Goal: Information Seeking & Learning: Learn about a topic

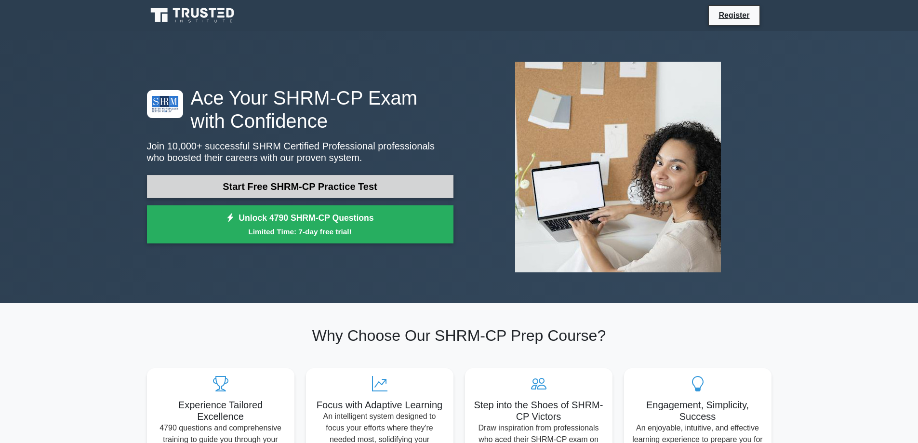
click at [315, 178] on link "Start Free SHRM-CP Practice Test" at bounding box center [300, 186] width 307 height 23
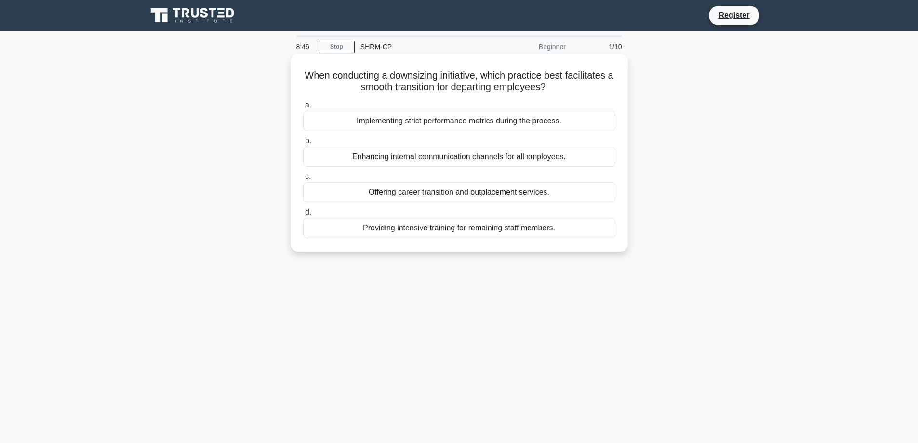
click at [458, 191] on div "Offering career transition and outplacement services." at bounding box center [459, 192] width 312 height 20
click at [303, 180] on input "c. Offering career transition and outplacement services." at bounding box center [303, 177] width 0 height 6
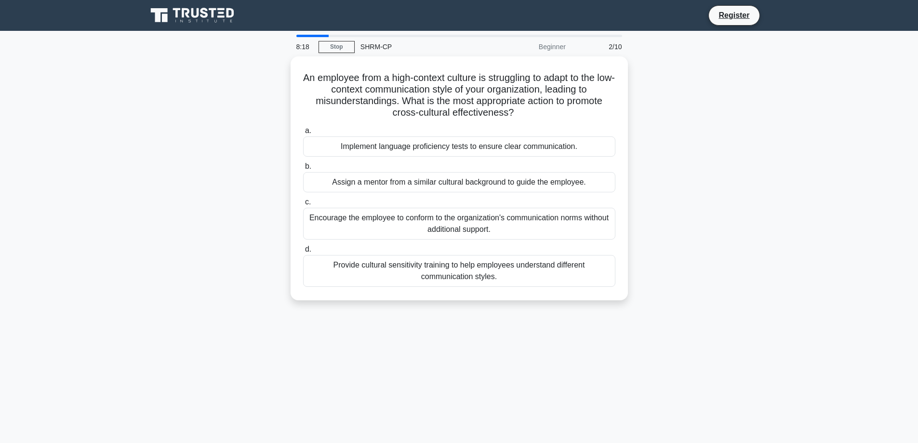
click at [458, 191] on div "a. Implement language proficiency tests to ensure clear communication. b. Assig…" at bounding box center [459, 206] width 324 height 166
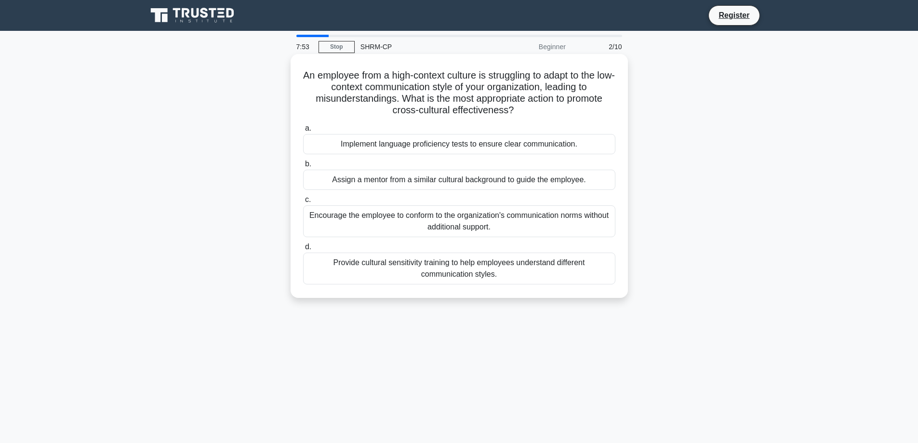
click at [483, 180] on div "Assign a mentor from a similar cultural background to guide the employee." at bounding box center [459, 180] width 312 height 20
click at [303, 167] on input "b. Assign a mentor from a similar cultural background to guide the employee." at bounding box center [303, 164] width 0 height 6
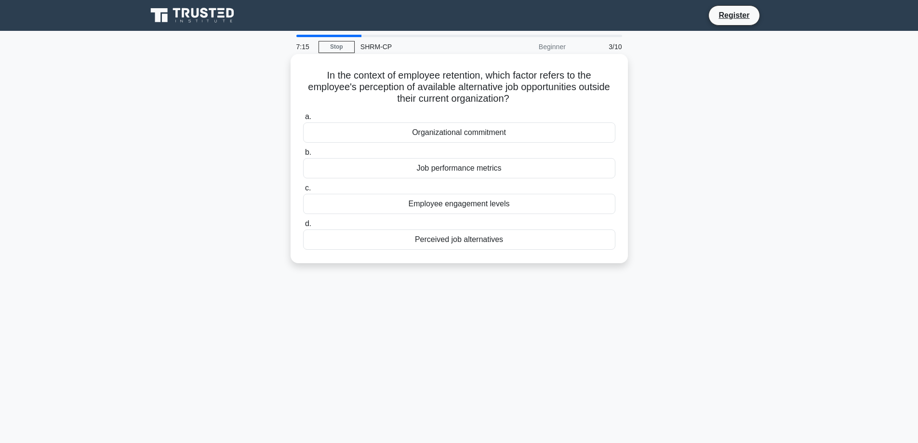
click at [468, 215] on div "a. Organizational commitment b. Job performance metrics c. d." at bounding box center [459, 180] width 324 height 143
click at [469, 206] on div "Employee engagement levels" at bounding box center [459, 204] width 312 height 20
click at [303, 191] on input "c. Employee engagement levels" at bounding box center [303, 188] width 0 height 6
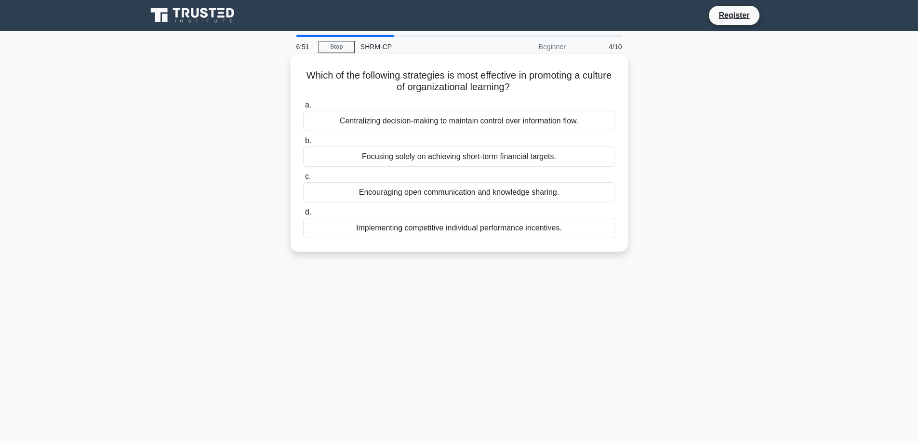
click at [509, 201] on div "Encouraging open communication and knowledge sharing." at bounding box center [459, 192] width 312 height 20
click at [303, 180] on input "c. Encouraging open communication and knowledge sharing." at bounding box center [303, 177] width 0 height 6
click at [509, 200] on div "Implementing a flexible scheduling system with core hours." at bounding box center [459, 192] width 312 height 20
click at [303, 180] on input "c. Implementing a flexible scheduling system with core hours." at bounding box center [303, 177] width 0 height 6
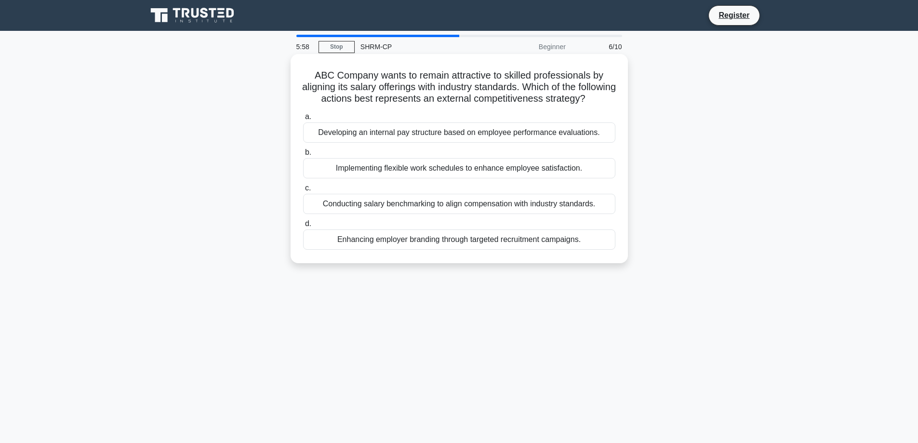
click at [511, 212] on div "Conducting salary benchmarking to align compensation with industry standards." at bounding box center [459, 204] width 312 height 20
click at [303, 191] on input "c. Conducting salary benchmarking to align compensation with industry standards." at bounding box center [303, 188] width 0 height 6
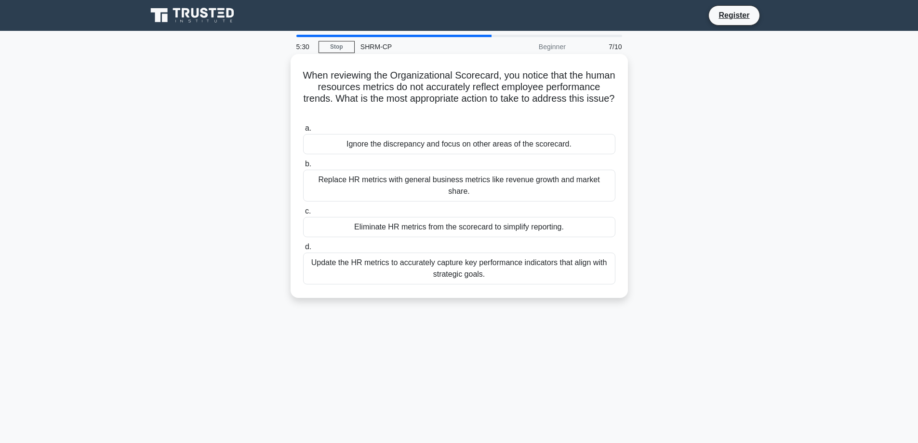
click at [506, 256] on div "Update the HR metrics to accurately capture key performance indicators that ali…" at bounding box center [459, 269] width 312 height 32
click at [303, 250] on input "d. Update the HR metrics to accurately capture key performance indicators that …" at bounding box center [303, 247] width 0 height 6
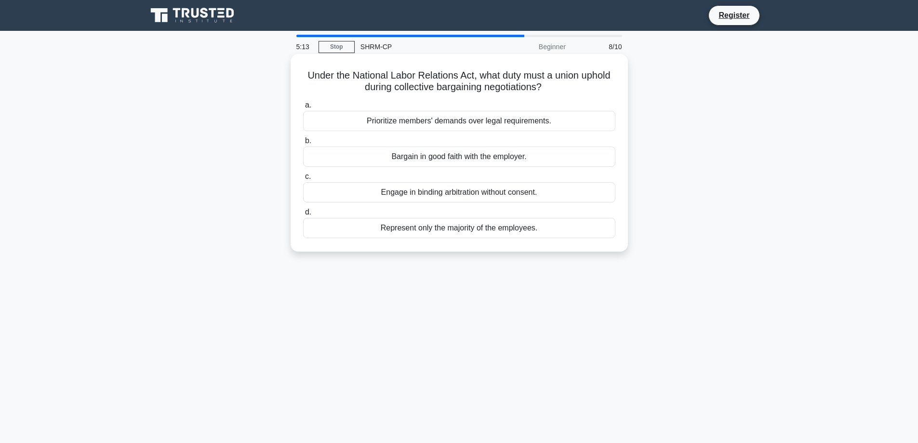
click at [412, 150] on div "Bargain in good faith with the employer." at bounding box center [459, 157] width 312 height 20
click at [303, 144] on input "b. Bargain in good faith with the employer." at bounding box center [303, 141] width 0 height 6
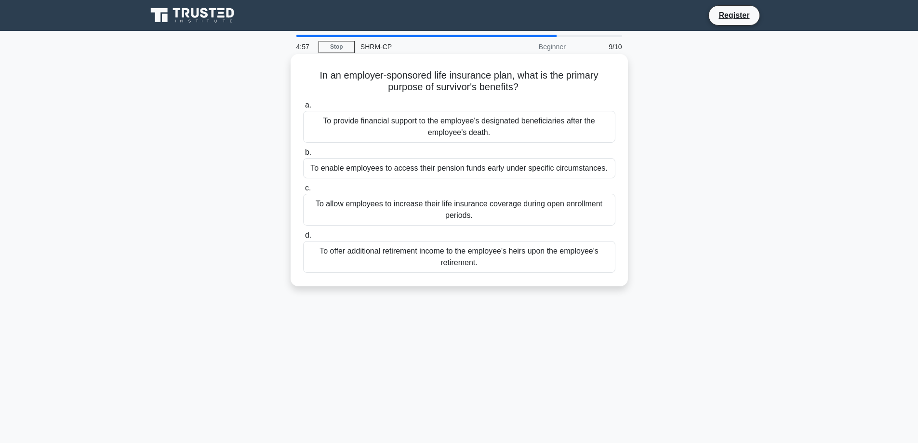
click at [434, 121] on div "To provide financial support to the employee's designated beneficiaries after t…" at bounding box center [459, 127] width 312 height 32
click at [303, 108] on input "a. To provide financial support to the employee's designated beneficiaries afte…" at bounding box center [303, 105] width 0 height 6
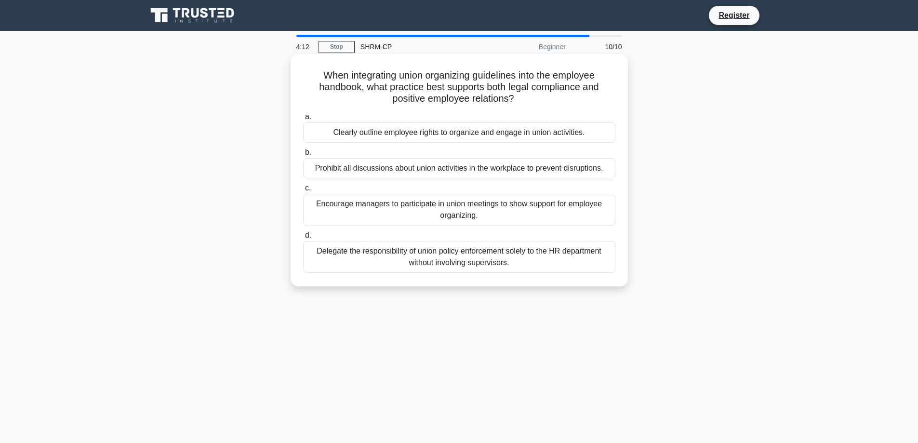
click at [474, 203] on div "Encourage managers to participate in union meetings to show support for employe…" at bounding box center [459, 210] width 312 height 32
click at [303, 191] on input "c. Encourage managers to participate in union meetings to show support for empl…" at bounding box center [303, 188] width 0 height 6
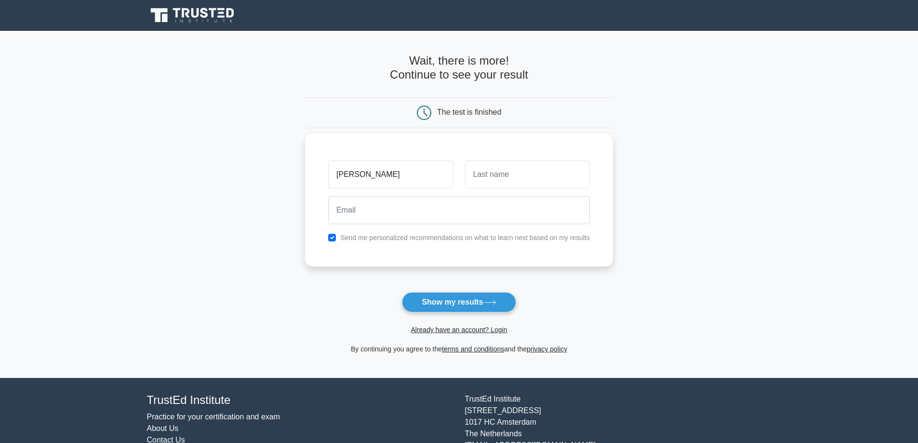
type input "Sarah"
type input "Johnson"
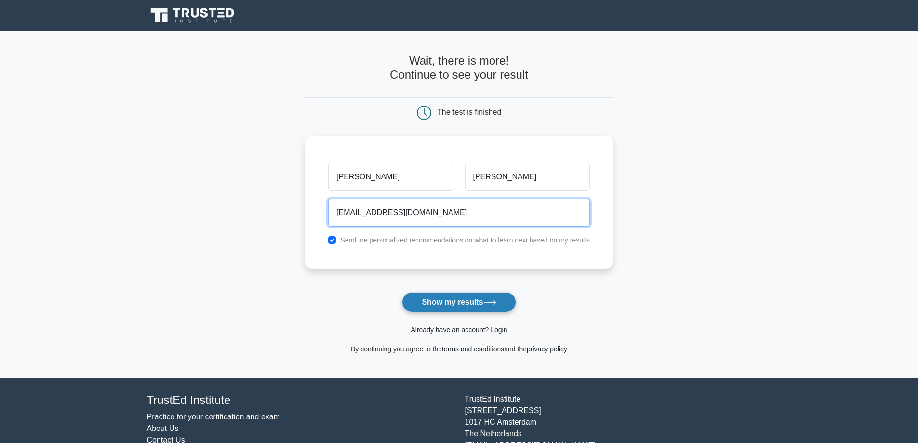
type input "sjohnson@foxdalevillage.org"
click at [459, 306] on button "Show my results" at bounding box center [459, 302] width 114 height 20
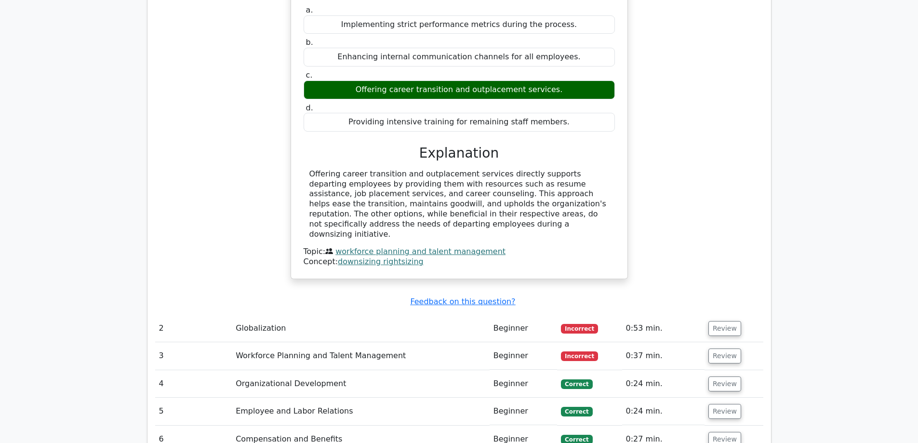
scroll to position [868, 0]
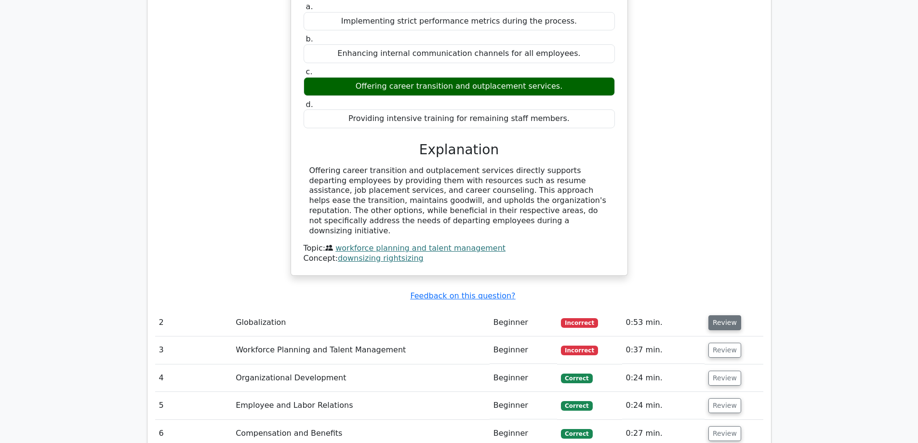
click at [717, 315] on button "Review" at bounding box center [725, 322] width 33 height 15
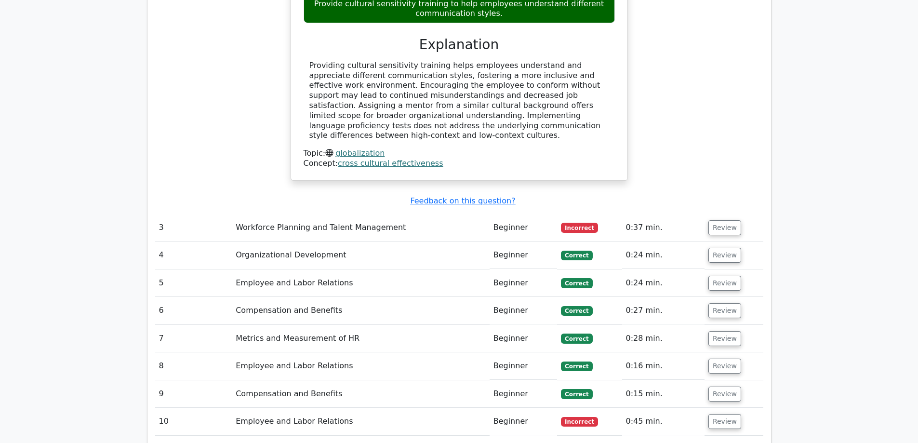
scroll to position [1446, 0]
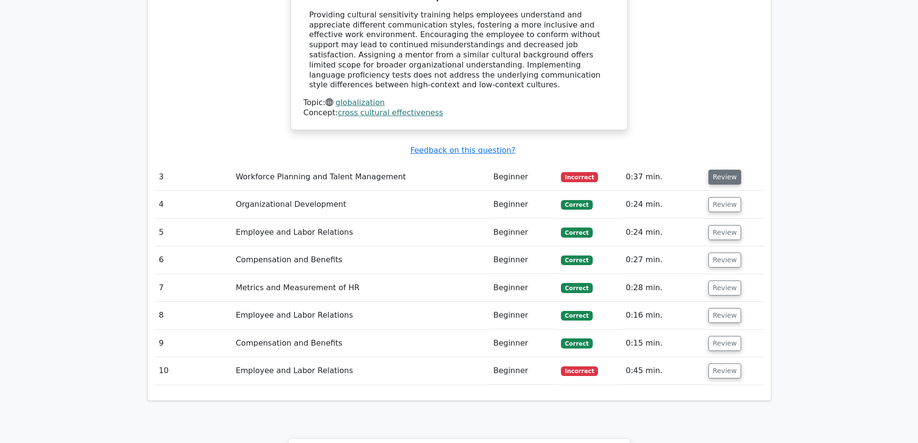
click at [724, 170] on button "Review" at bounding box center [725, 177] width 33 height 15
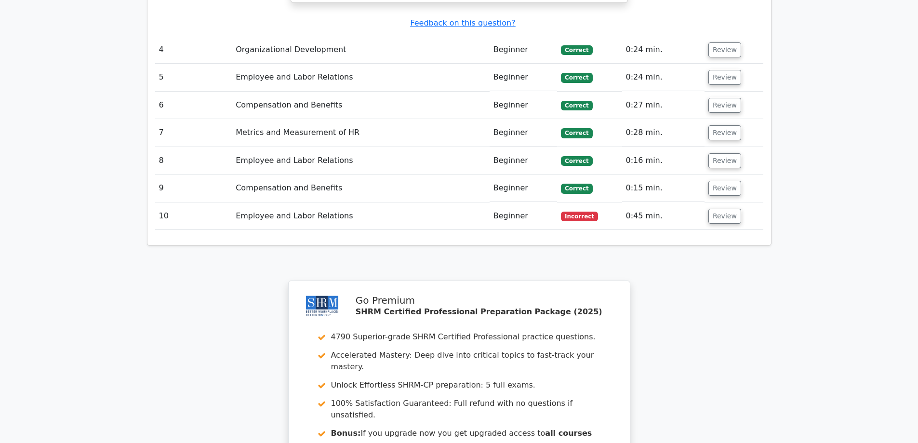
scroll to position [2025, 0]
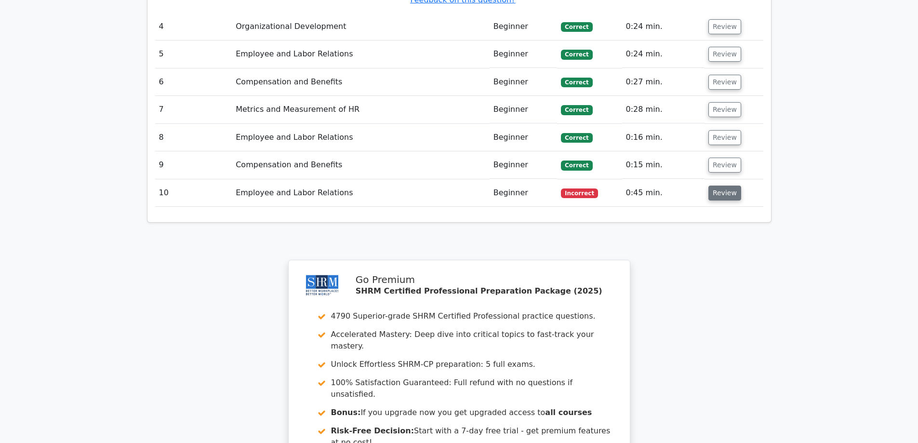
click at [709, 186] on button "Review" at bounding box center [725, 193] width 33 height 15
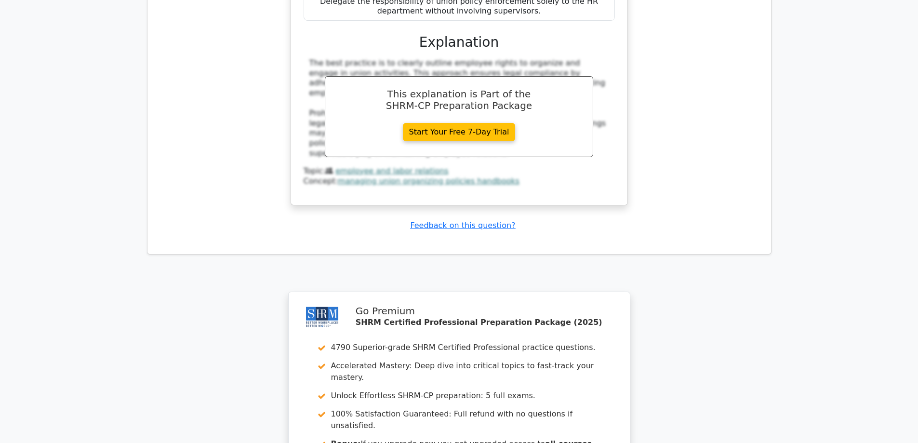
scroll to position [2507, 0]
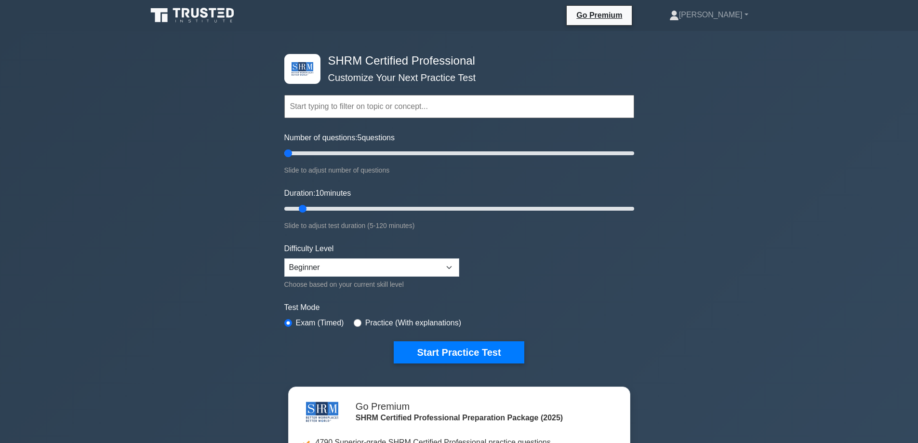
drag, startPoint x: 292, startPoint y: 155, endPoint x: 275, endPoint y: 155, distance: 17.4
type input "5"
click at [284, 155] on input "Number of questions: 5 questions" at bounding box center [459, 154] width 350 height 12
click at [454, 355] on button "Start Practice Test" at bounding box center [459, 352] width 130 height 22
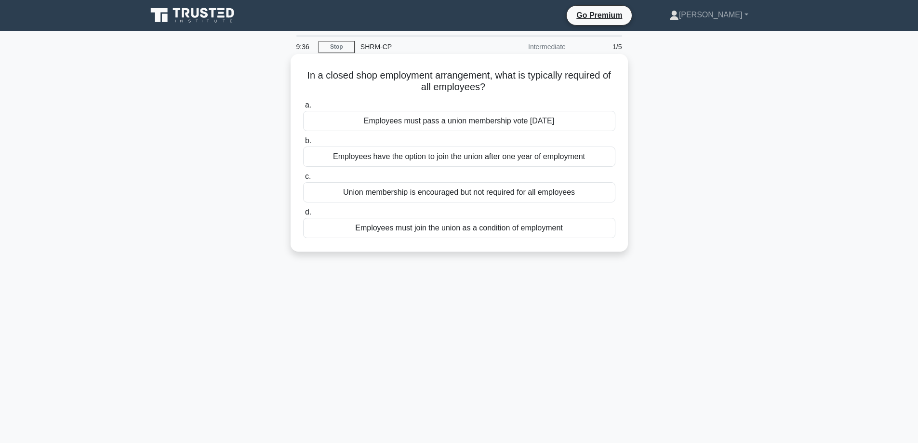
click at [436, 119] on div "Employees must pass a union membership vote within six months" at bounding box center [459, 121] width 312 height 20
click at [303, 108] on input "a. Employees must pass a union membership vote within six months" at bounding box center [303, 105] width 0 height 6
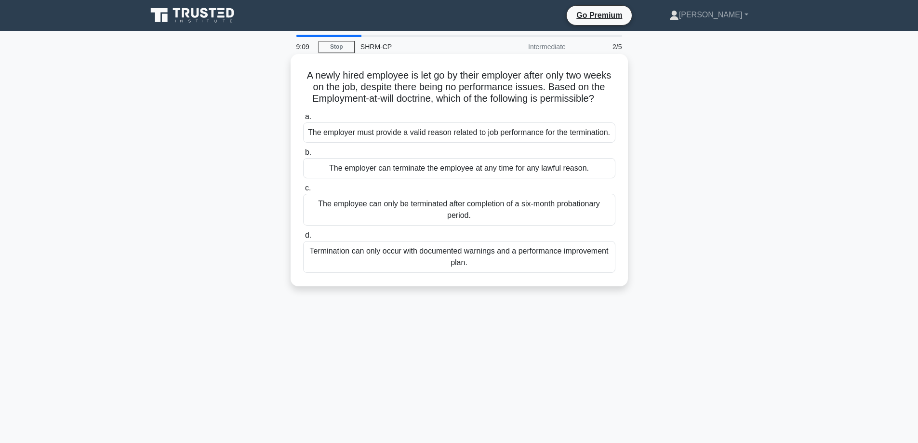
click at [437, 178] on div "The employer can terminate the employee at any time for any lawful reason." at bounding box center [459, 168] width 312 height 20
click at [303, 156] on input "b. The employer can terminate the employee at any time for any lawful reason." at bounding box center [303, 152] width 0 height 6
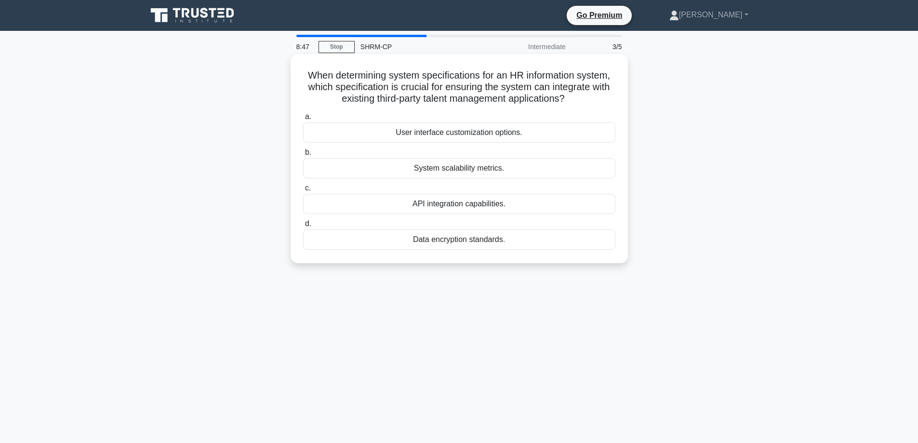
click at [423, 134] on div "User interface customization options." at bounding box center [459, 132] width 312 height 20
click at [303, 120] on input "a. User interface customization options." at bounding box center [303, 117] width 0 height 6
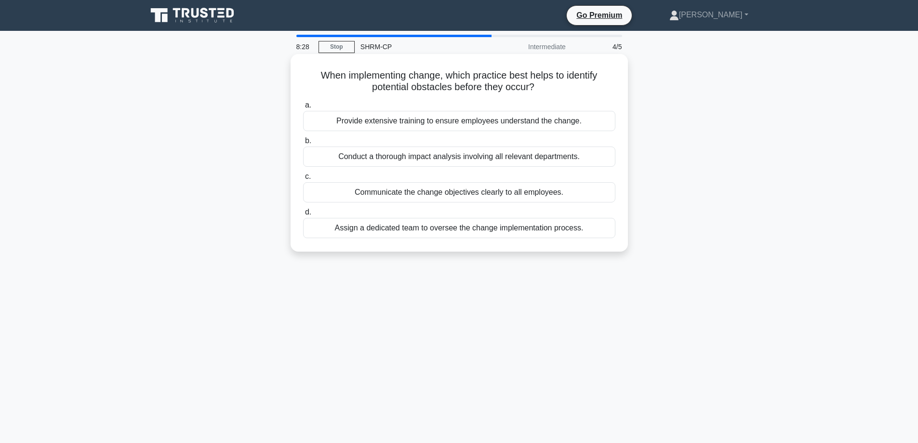
click at [420, 116] on div "Provide extensive training to ensure employees understand the change." at bounding box center [459, 121] width 312 height 20
click at [303, 108] on input "a. Provide extensive training to ensure employees understand the change." at bounding box center [303, 105] width 0 height 6
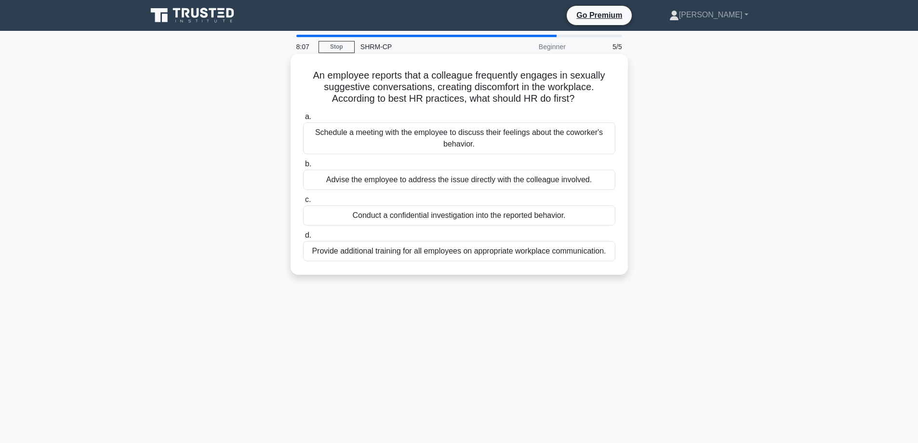
click at [405, 214] on div "Conduct a confidential investigation into the reported behavior." at bounding box center [459, 215] width 312 height 20
click at [303, 203] on input "c. Conduct a confidential investigation into the reported behavior." at bounding box center [303, 200] width 0 height 6
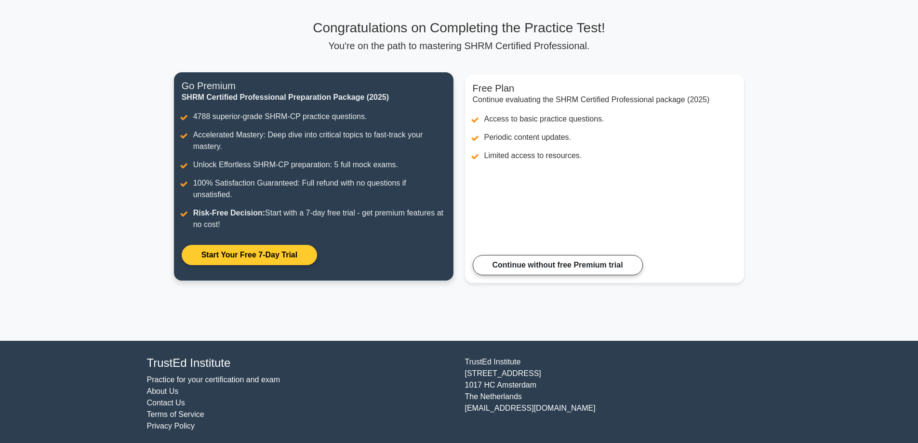
scroll to position [62, 0]
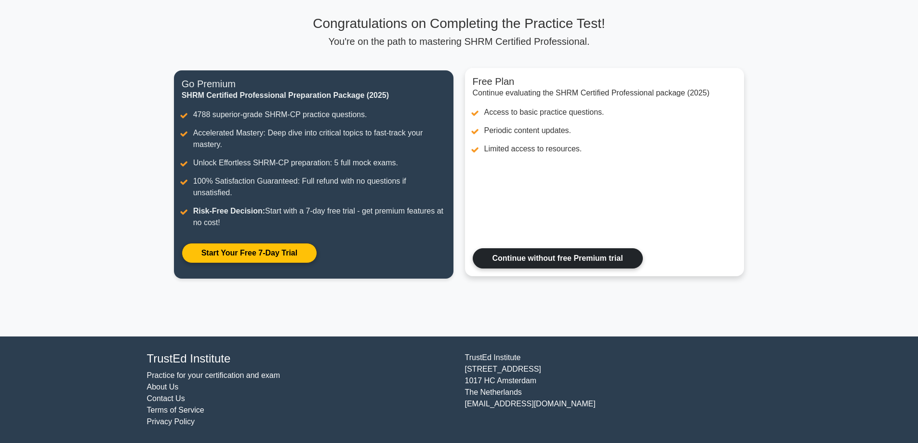
click at [563, 251] on link "Continue without free Premium trial" at bounding box center [558, 258] width 170 height 20
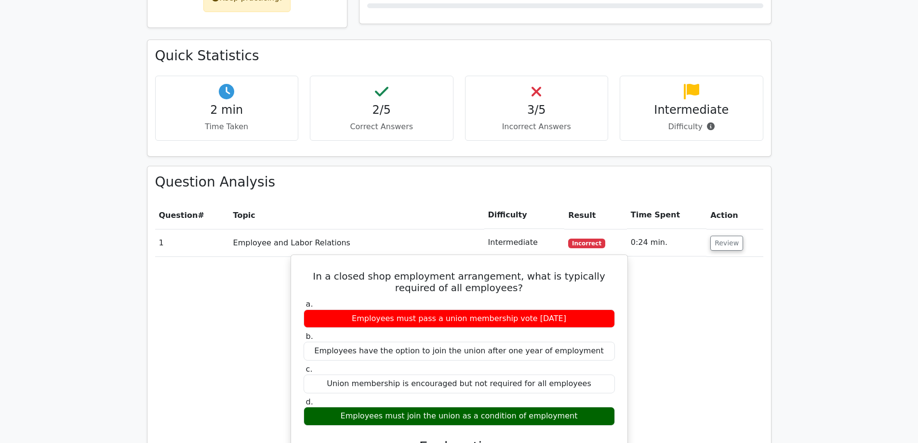
scroll to position [530, 0]
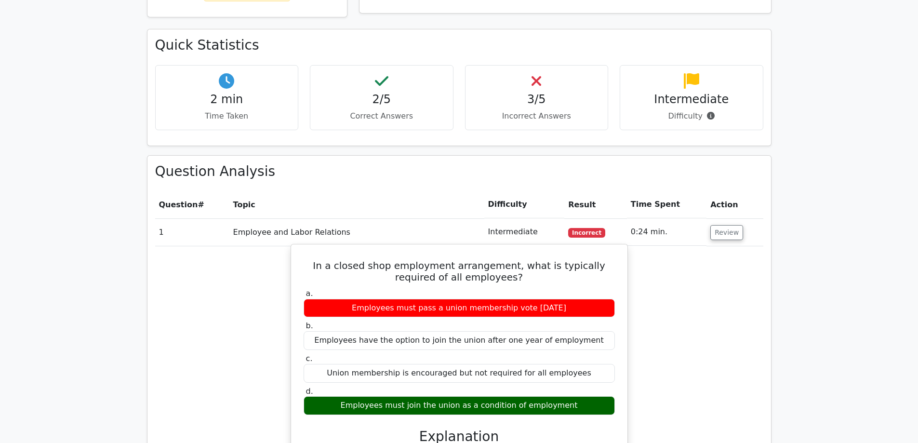
click at [533, 396] on div "Employees must join the union as a condition of employment" at bounding box center [459, 405] width 311 height 19
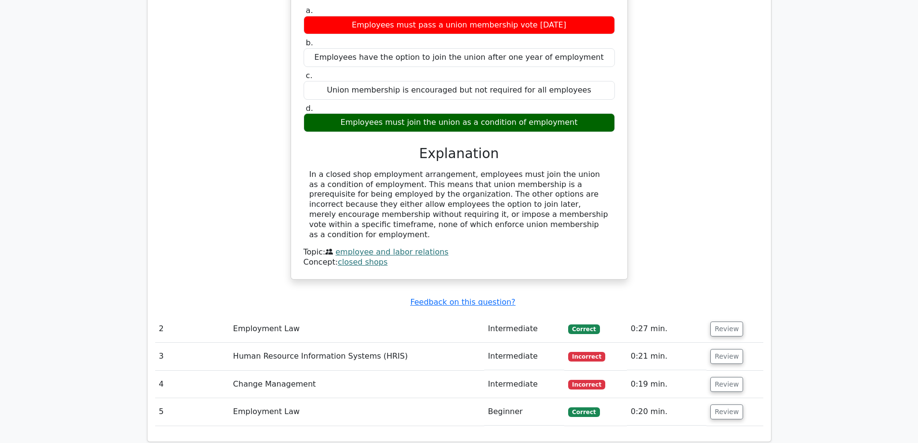
scroll to position [964, 0]
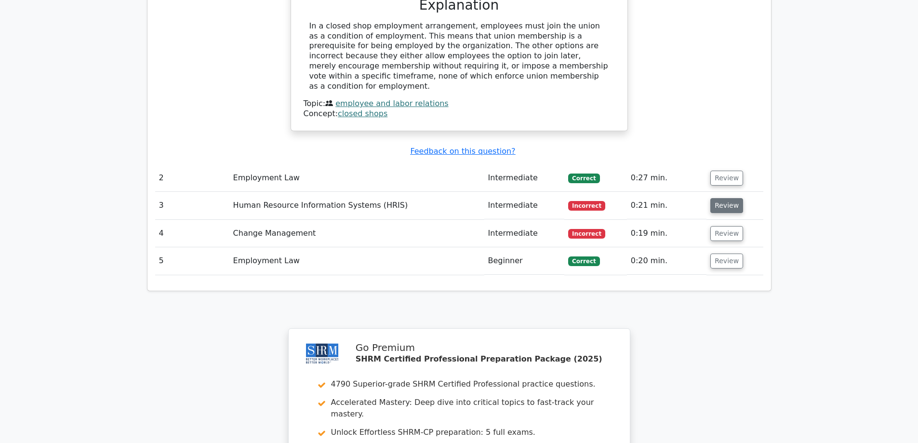
click at [716, 198] on button "Review" at bounding box center [727, 205] width 33 height 15
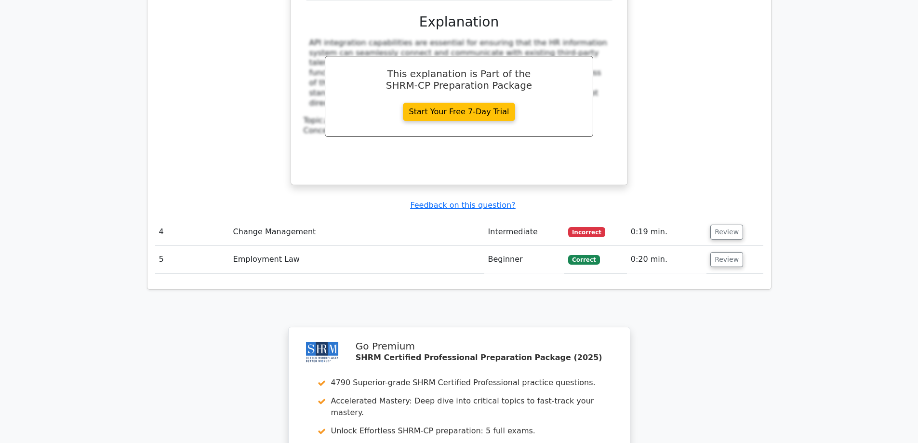
scroll to position [1398, 0]
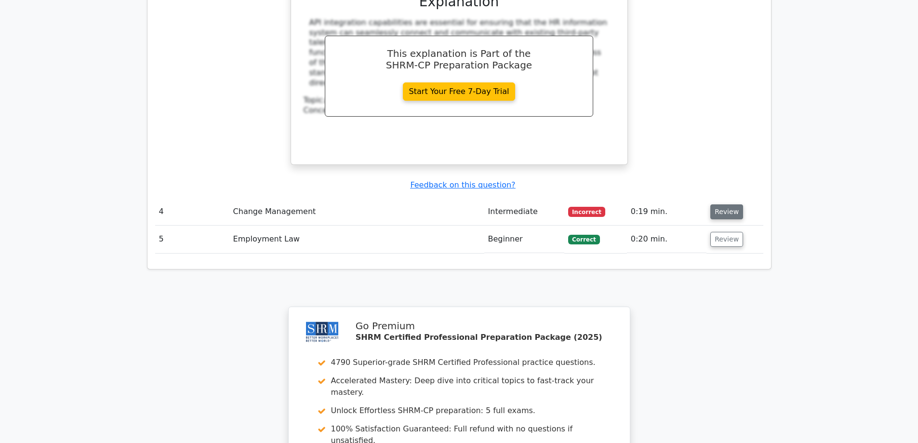
click at [729, 204] on button "Review" at bounding box center [727, 211] width 33 height 15
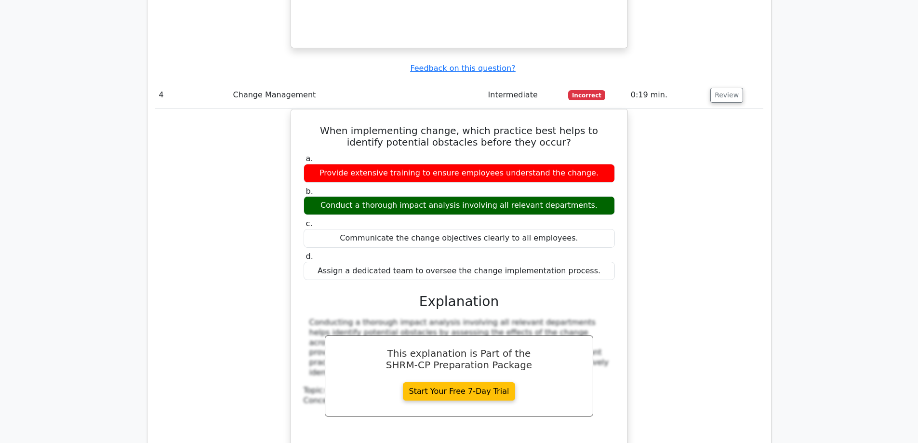
scroll to position [2001, 0]
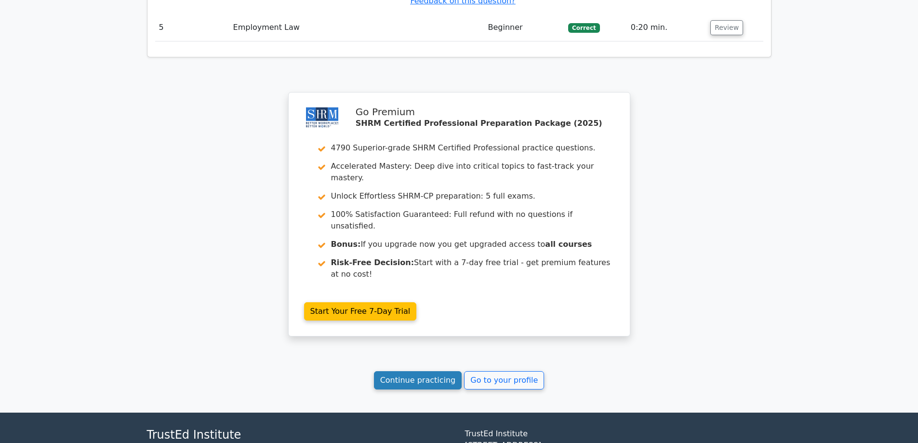
click at [427, 371] on link "Continue practicing" at bounding box center [418, 380] width 88 height 18
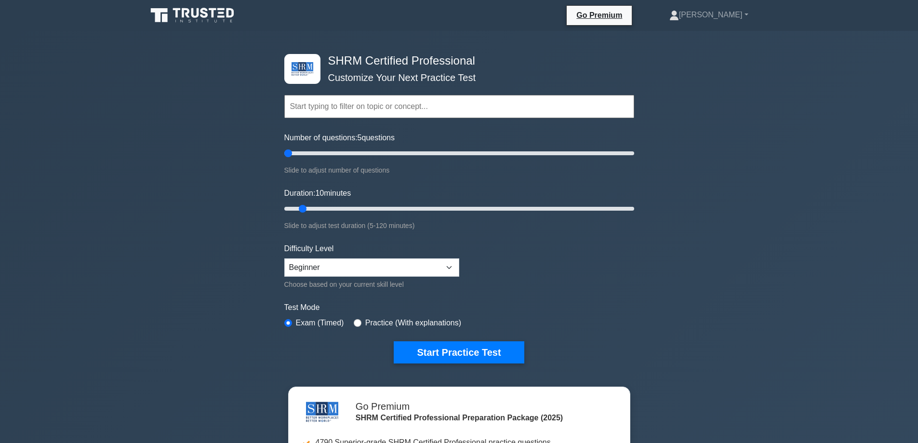
drag, startPoint x: 296, startPoint y: 152, endPoint x: 290, endPoint y: 152, distance: 5.8
type input "5"
click at [290, 152] on input "Number of questions: 5 questions" at bounding box center [459, 154] width 350 height 12
click at [477, 348] on button "Start Practice Test" at bounding box center [459, 352] width 130 height 22
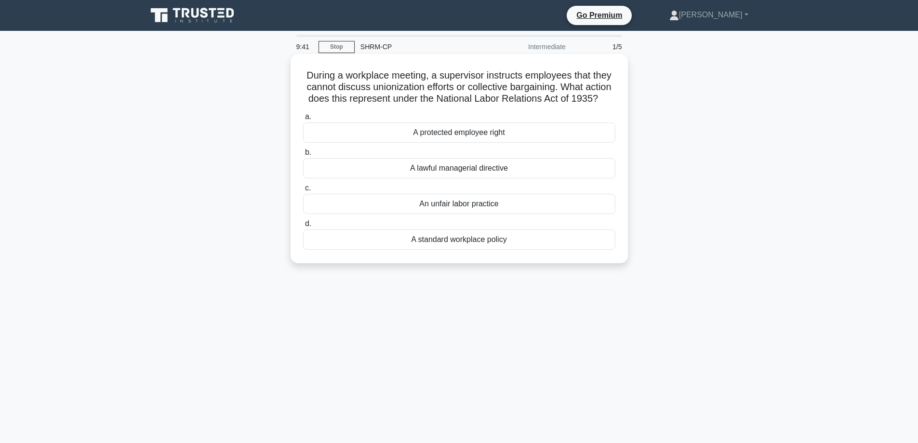
click at [501, 213] on div "An unfair labor practice" at bounding box center [459, 204] width 312 height 20
click at [303, 191] on input "c. An unfair labor practice" at bounding box center [303, 188] width 0 height 6
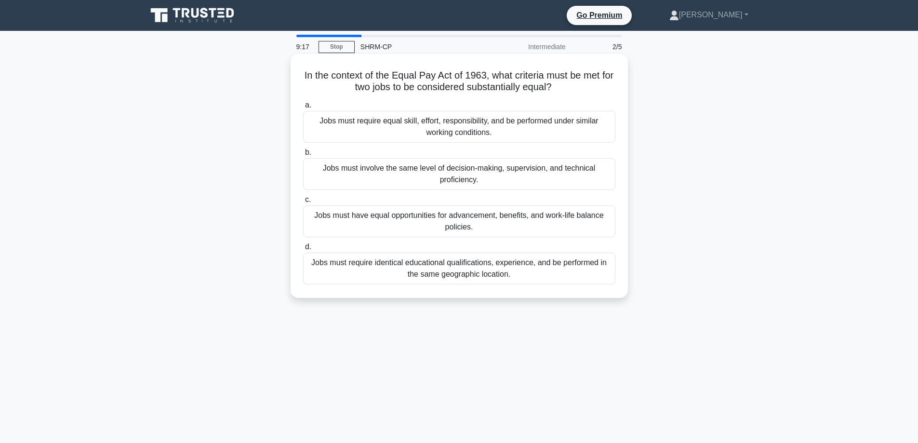
click at [398, 124] on div "Jobs must require equal skill, effort, responsibility, and be performed under s…" at bounding box center [459, 127] width 312 height 32
click at [303, 108] on input "a. Jobs must require equal skill, effort, responsibility, and be performed unde…" at bounding box center [303, 105] width 0 height 6
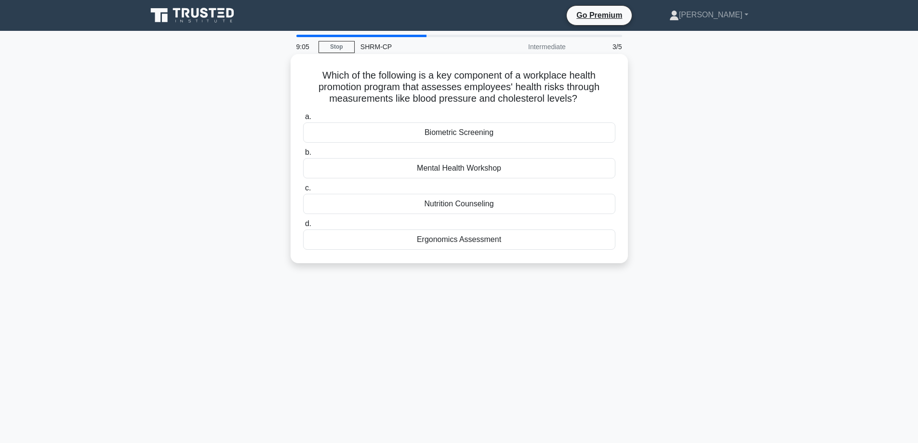
click at [428, 135] on div "Biometric Screening" at bounding box center [459, 132] width 312 height 20
click at [303, 120] on input "a. Biometric Screening" at bounding box center [303, 117] width 0 height 6
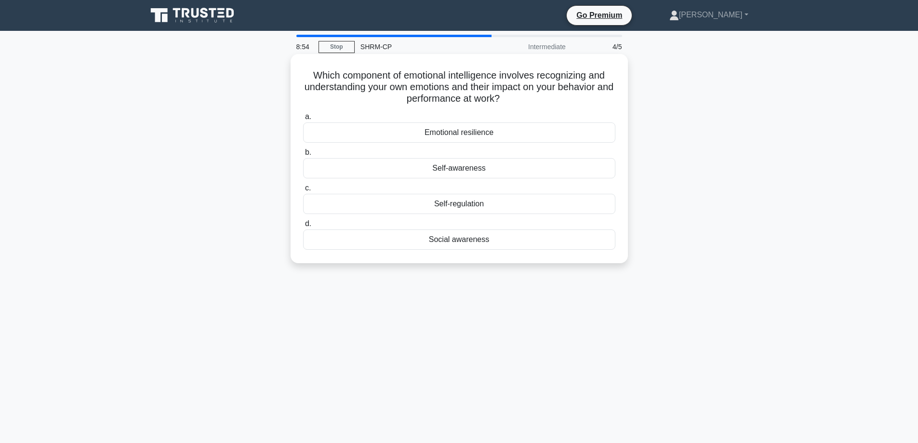
click at [446, 166] on div "Self-awareness" at bounding box center [459, 168] width 312 height 20
click at [303, 156] on input "b. Self-awareness" at bounding box center [303, 152] width 0 height 6
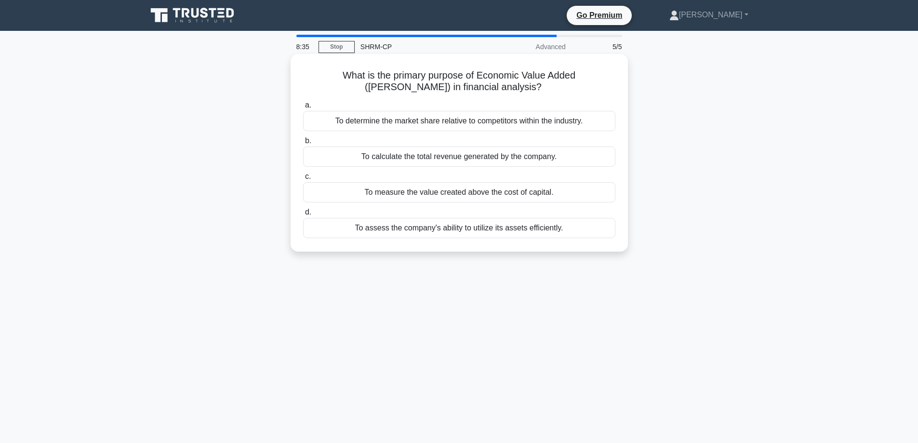
click at [440, 192] on div "To measure the value created above the cost of capital." at bounding box center [459, 192] width 312 height 20
click at [303, 180] on input "c. To measure the value created above the cost of capital." at bounding box center [303, 177] width 0 height 6
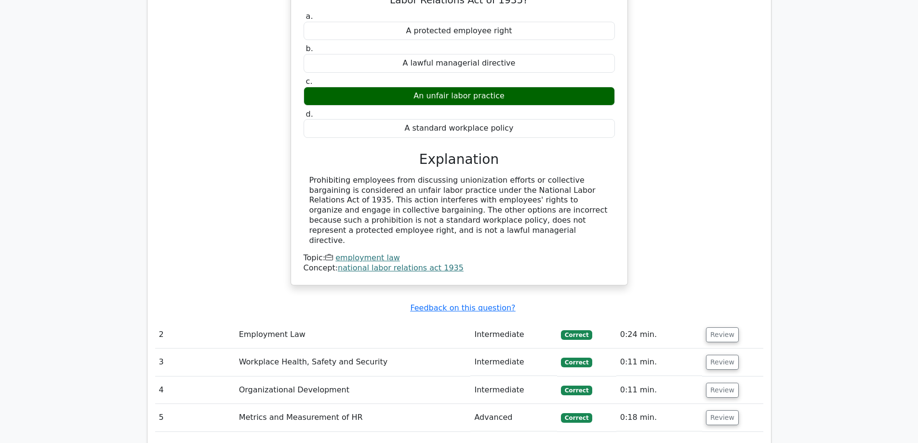
scroll to position [916, 0]
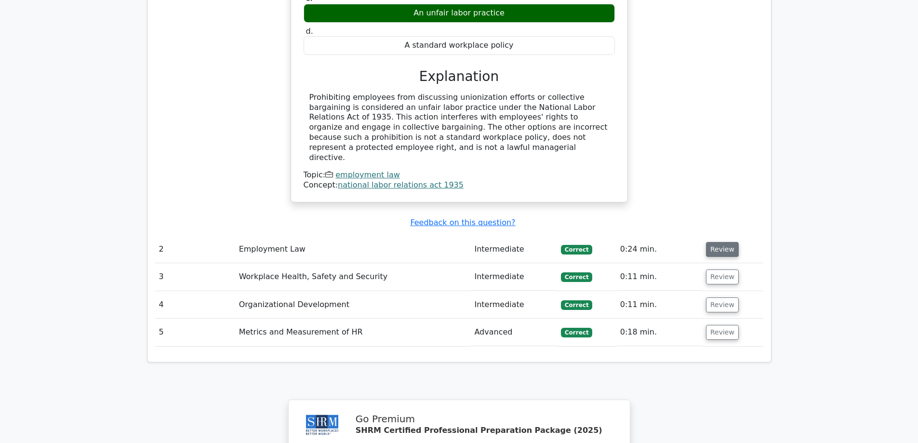
click at [712, 242] on button "Review" at bounding box center [722, 249] width 33 height 15
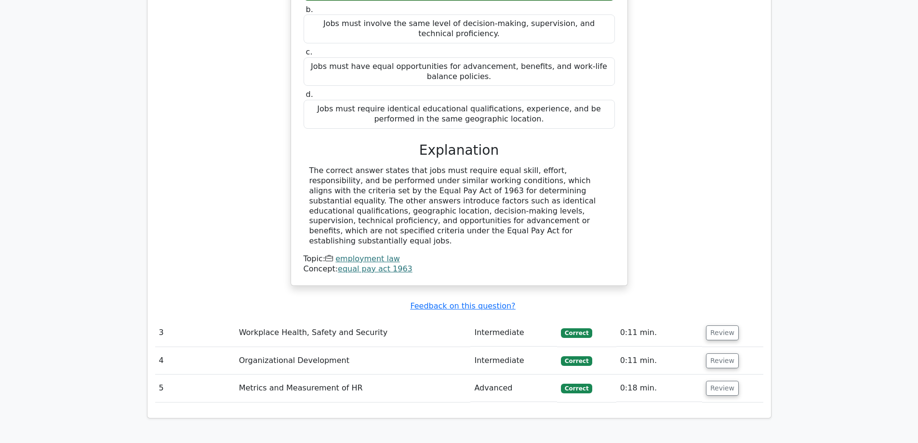
scroll to position [1302, 0]
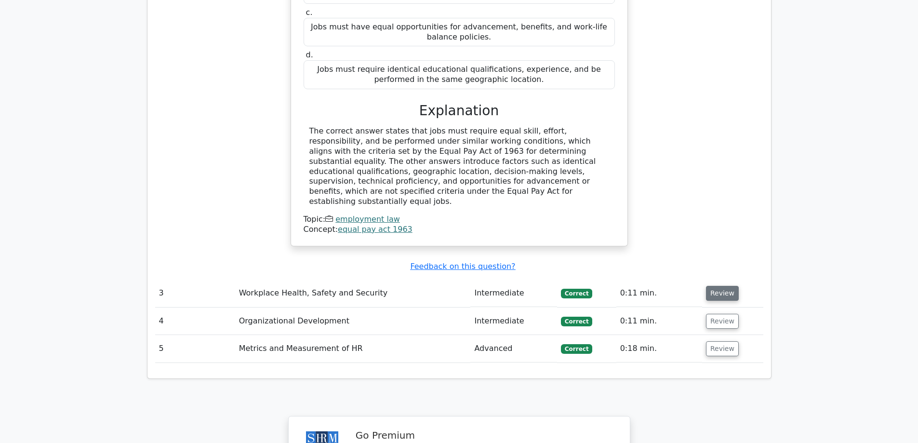
click at [714, 286] on button "Review" at bounding box center [722, 293] width 33 height 15
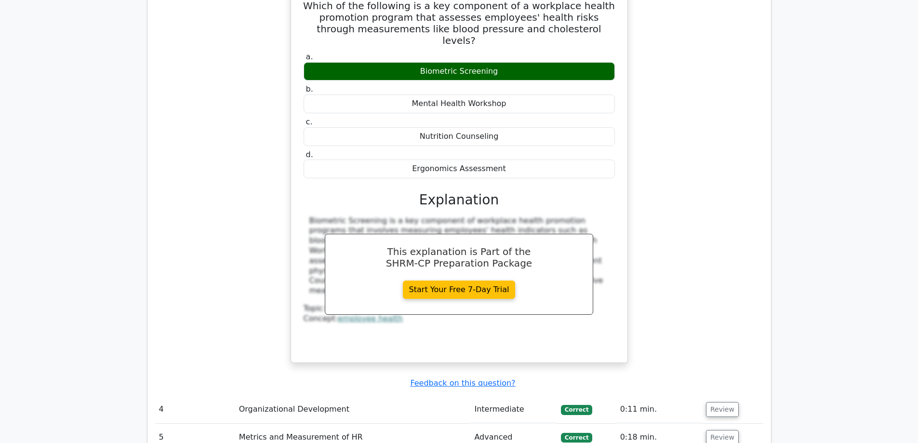
scroll to position [1639, 0]
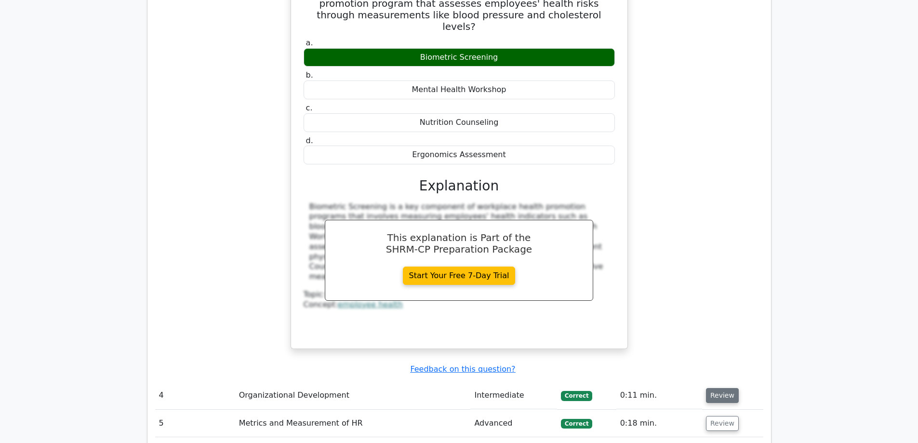
click at [720, 388] on button "Review" at bounding box center [722, 395] width 33 height 15
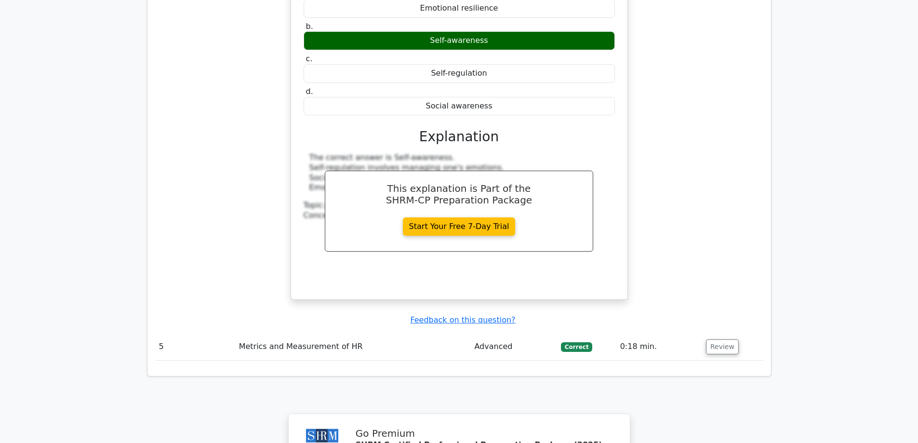
scroll to position [2121, 0]
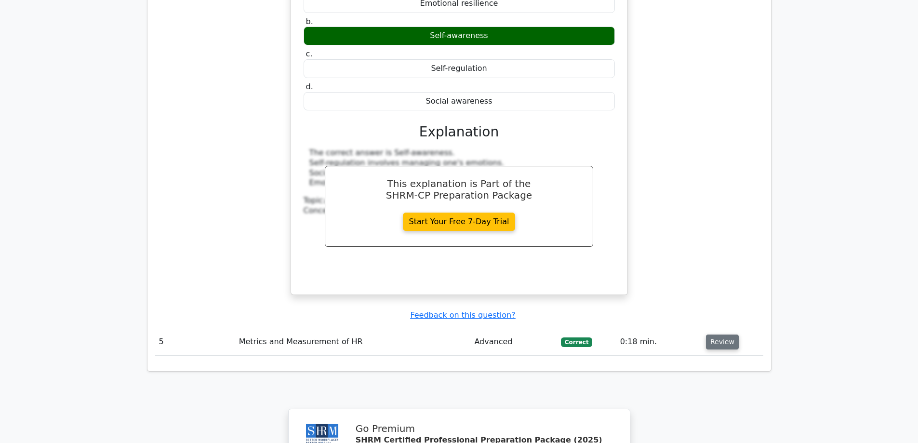
click at [727, 335] on button "Review" at bounding box center [722, 342] width 33 height 15
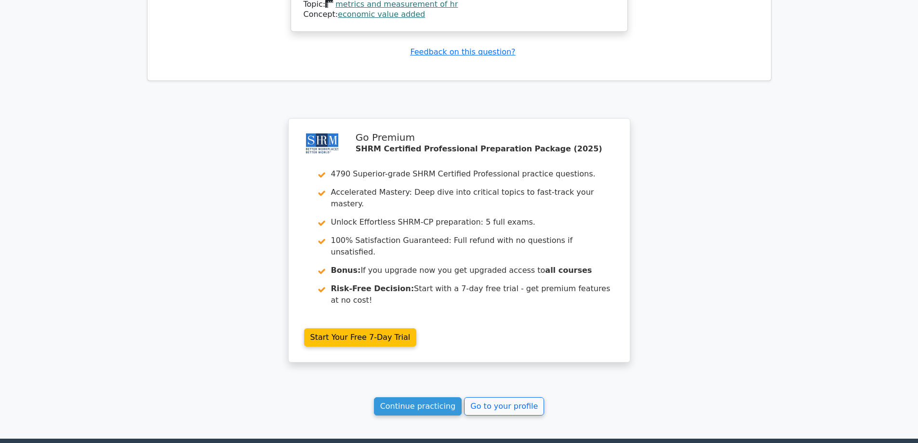
scroll to position [2790, 0]
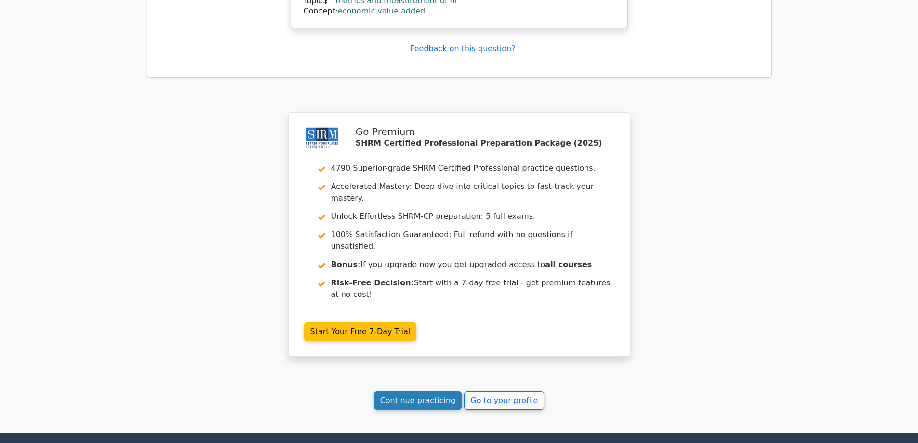
click at [409, 391] on link "Continue practicing" at bounding box center [418, 400] width 88 height 18
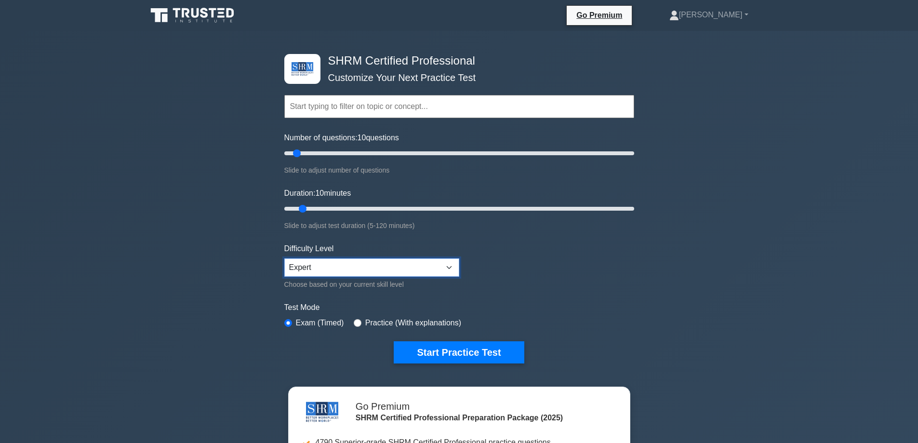
click at [420, 273] on select "Beginner Intermediate Expert" at bounding box center [371, 267] width 175 height 18
drag, startPoint x: 446, startPoint y: 347, endPoint x: 162, endPoint y: 211, distance: 314.6
click at [162, 220] on div "SHRM Certified Professional Customize Your Next Practice Test Topics Change Man…" at bounding box center [459, 320] width 918 height 579
drag, startPoint x: 295, startPoint y: 154, endPoint x: 289, endPoint y: 156, distance: 6.0
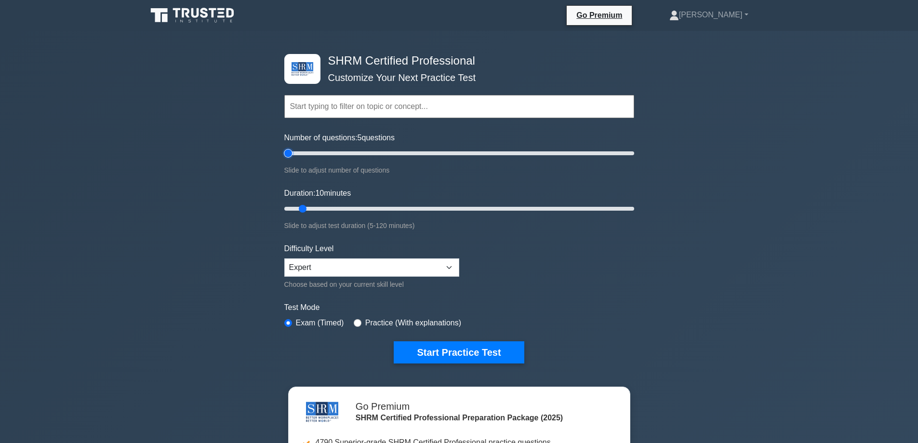
type input "5"
click at [289, 156] on input "Number of questions: 5 questions" at bounding box center [459, 154] width 350 height 12
click at [510, 353] on button "Start Practice Test" at bounding box center [459, 352] width 130 height 22
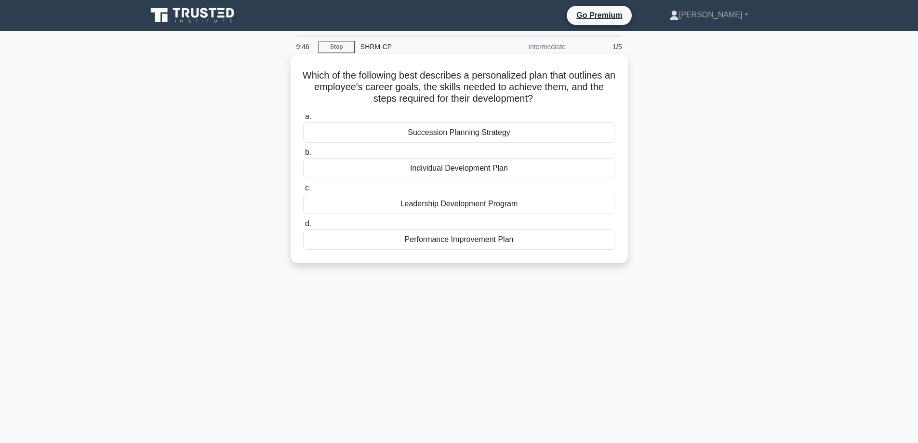
click at [470, 175] on div "Individual Development Plan" at bounding box center [459, 168] width 312 height 20
click at [303, 156] on input "b. Individual Development Plan" at bounding box center [303, 152] width 0 height 6
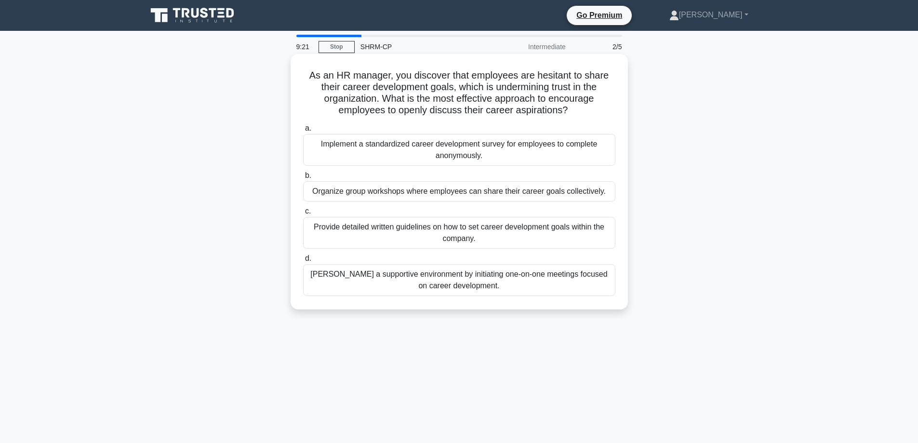
click at [514, 151] on div "Implement a standardized career development survey for employees to complete an…" at bounding box center [459, 150] width 312 height 32
click at [303, 132] on input "a. Implement a standardized career development survey for employees to complete…" at bounding box center [303, 128] width 0 height 6
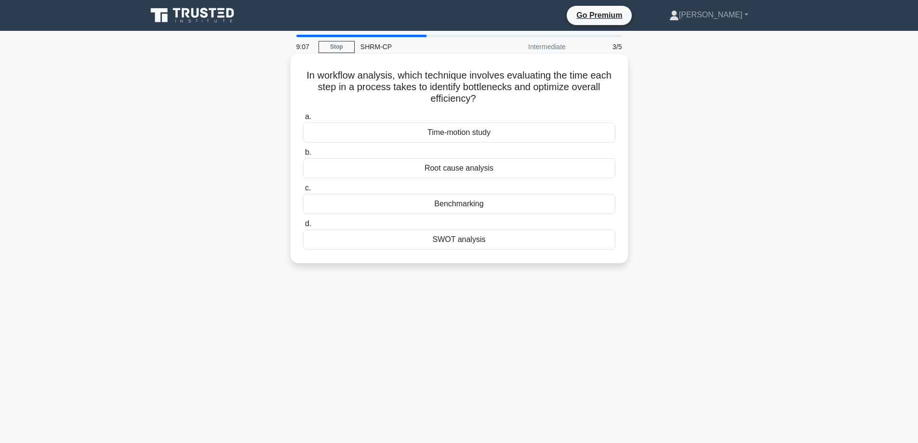
click at [560, 202] on div "Benchmarking" at bounding box center [459, 204] width 312 height 20
click at [303, 191] on input "c. Benchmarking" at bounding box center [303, 188] width 0 height 6
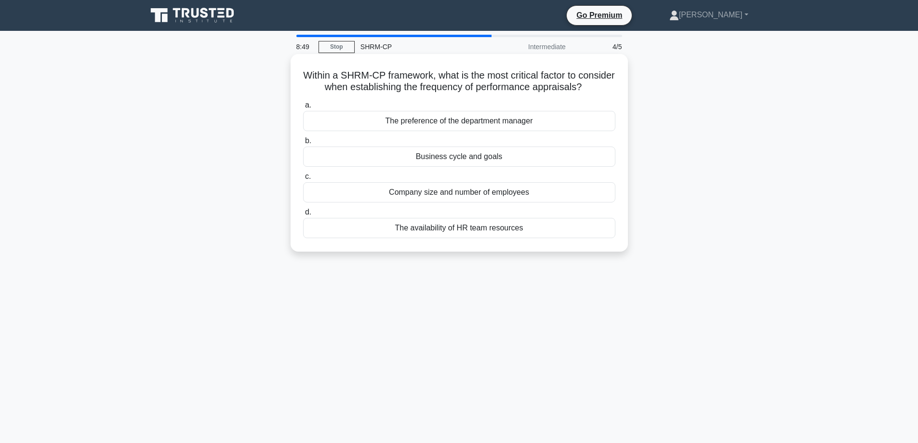
click at [559, 202] on div "Company size and number of employees" at bounding box center [459, 192] width 312 height 20
click at [303, 180] on input "c. Company size and number of employees" at bounding box center [303, 177] width 0 height 6
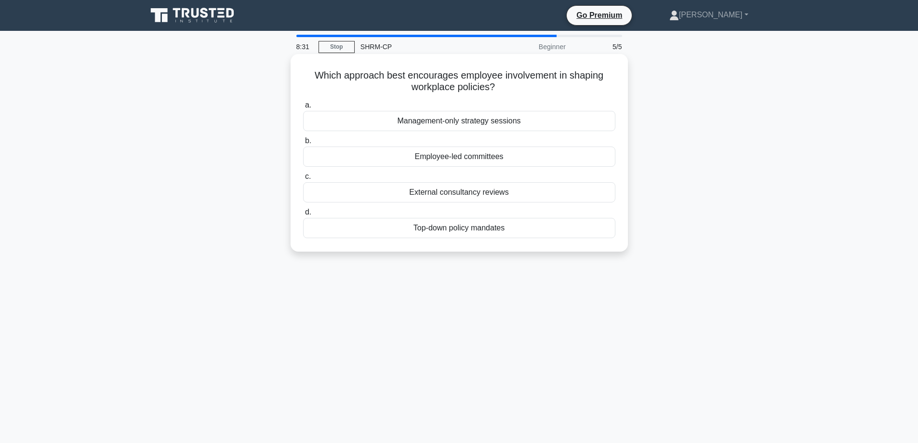
click at [508, 164] on div "Employee-led committees" at bounding box center [459, 157] width 312 height 20
click at [303, 144] on input "b. Employee-led committees" at bounding box center [303, 141] width 0 height 6
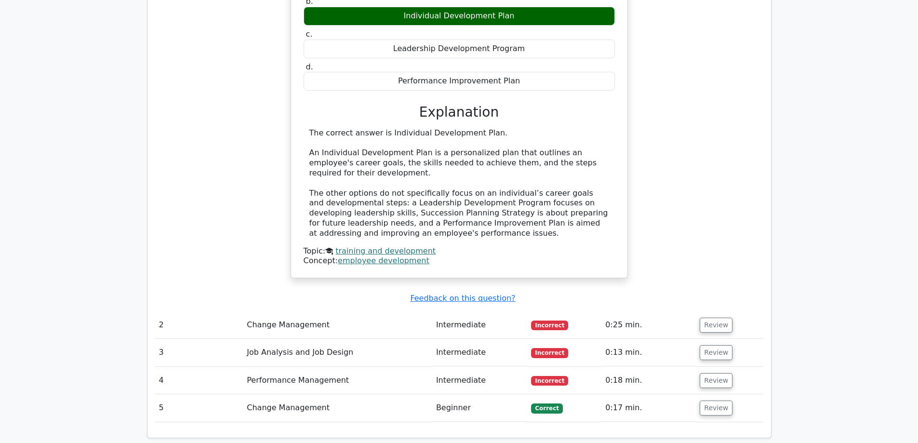
scroll to position [916, 0]
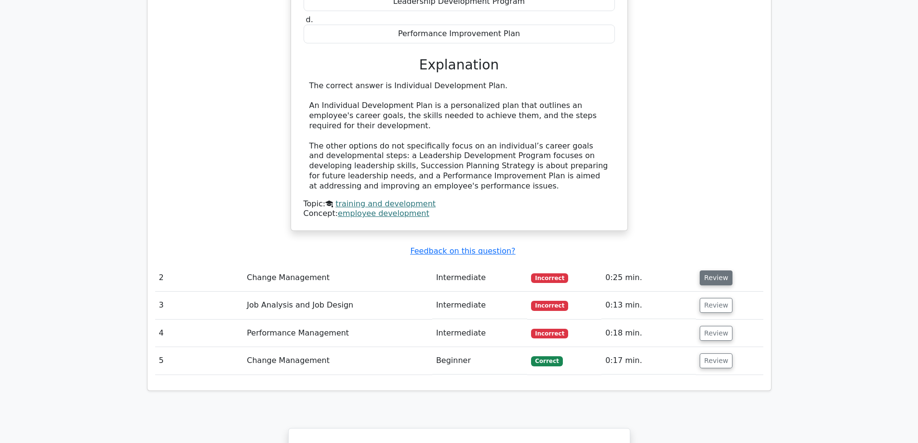
click at [713, 270] on button "Review" at bounding box center [716, 277] width 33 height 15
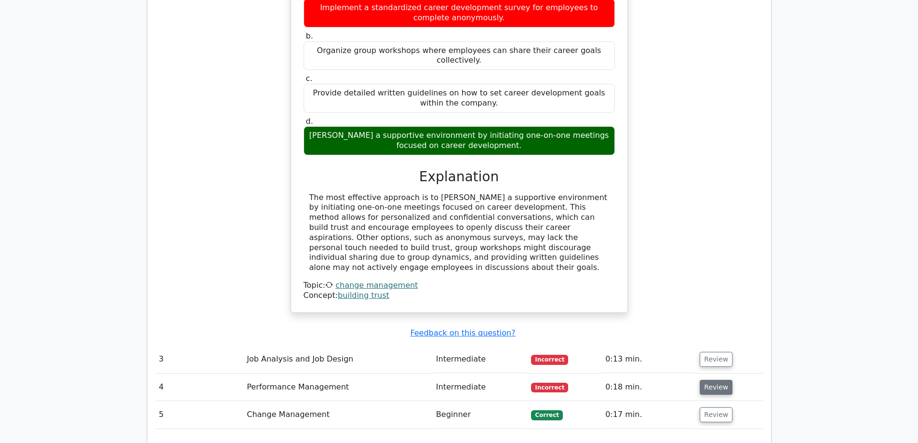
scroll to position [1350, 0]
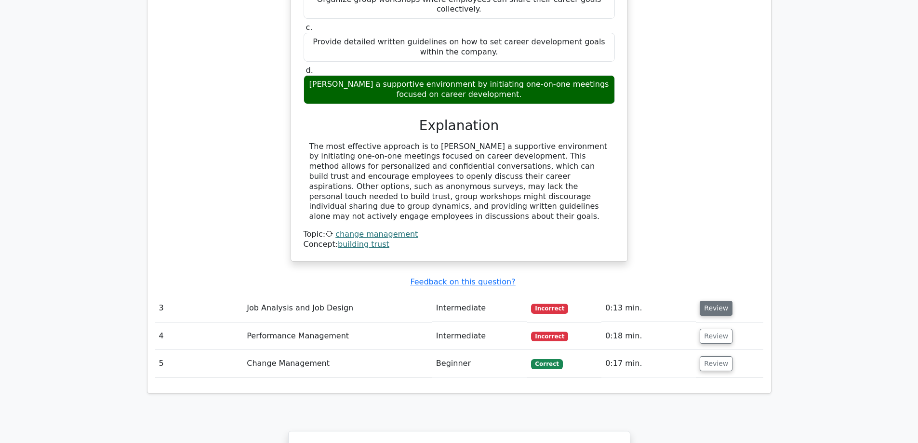
click at [723, 301] on button "Review" at bounding box center [716, 308] width 33 height 15
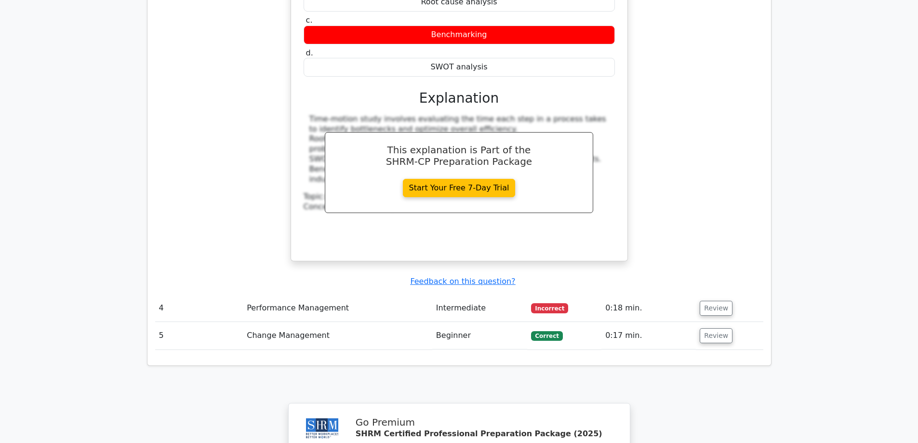
scroll to position [1784, 0]
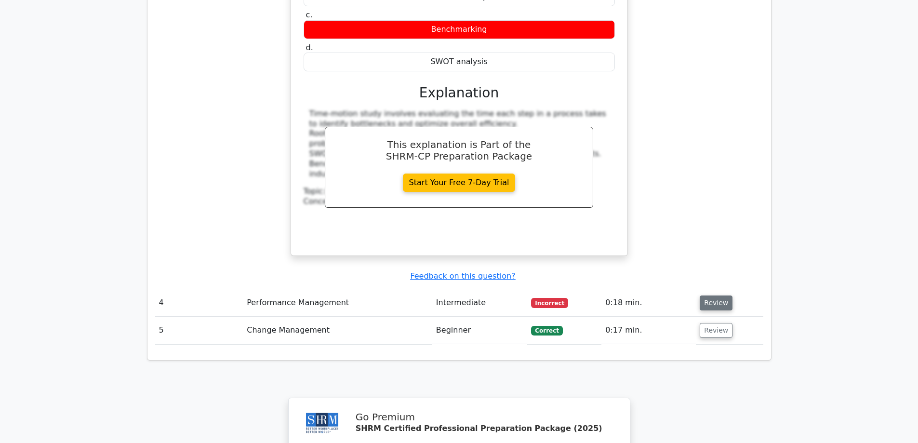
click at [723, 296] on button "Review" at bounding box center [716, 303] width 33 height 15
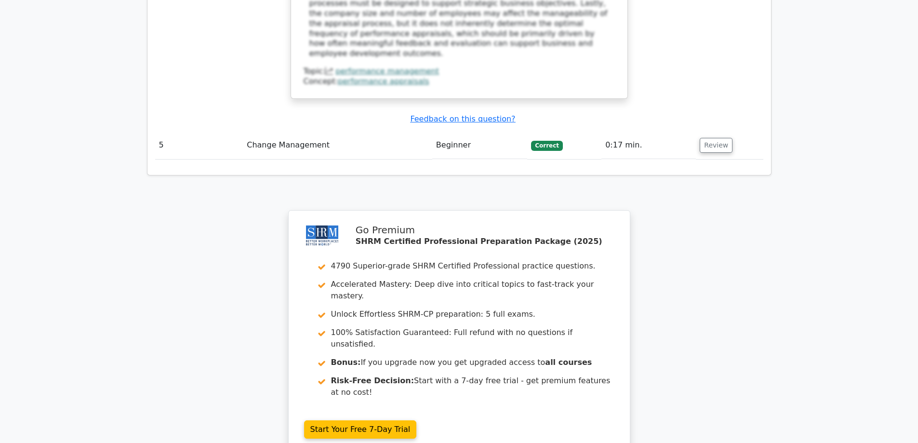
scroll to position [2531, 0]
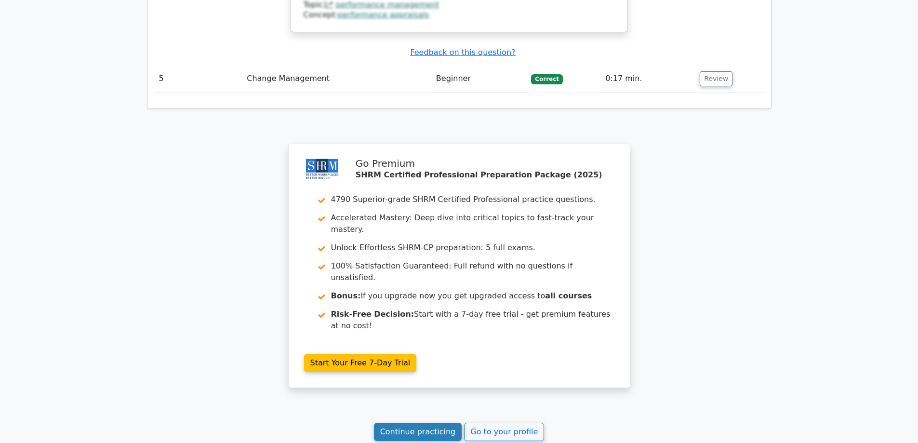
click at [431, 423] on link "Continue practicing" at bounding box center [418, 432] width 88 height 18
